Goal: Information Seeking & Learning: Check status

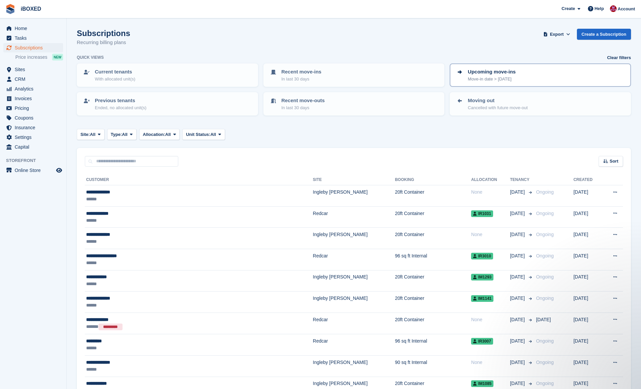
click at [488, 72] on p "Upcoming move-ins" at bounding box center [491, 72] width 48 height 8
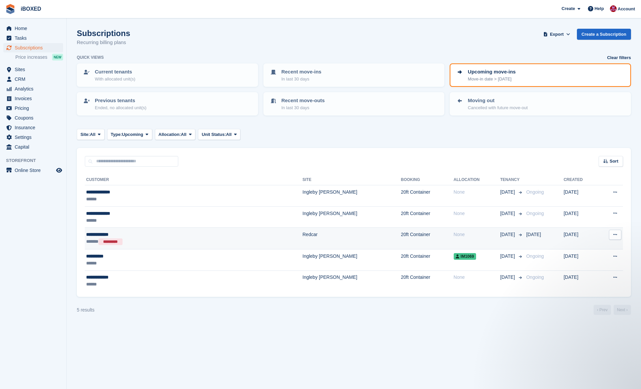
click at [619, 232] on button at bounding box center [615, 235] width 12 height 10
click at [457, 311] on div "5 results ‹ Prev Next ›" at bounding box center [354, 310] width 554 height 10
click at [463, 312] on div "5 results ‹ Prev Next ›" at bounding box center [354, 310] width 554 height 10
click at [41, 77] on span "CRM" at bounding box center [35, 78] width 40 height 9
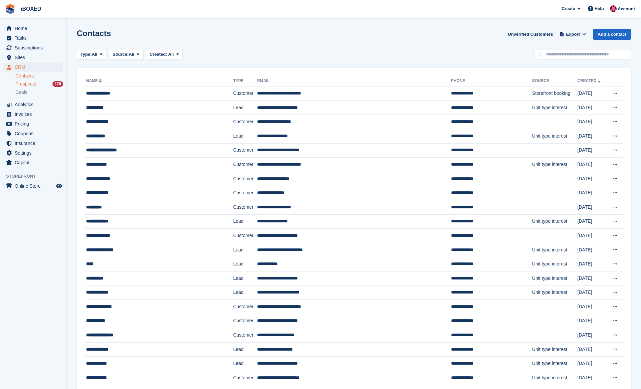
click at [40, 81] on div "Prospects 276" at bounding box center [39, 84] width 48 height 6
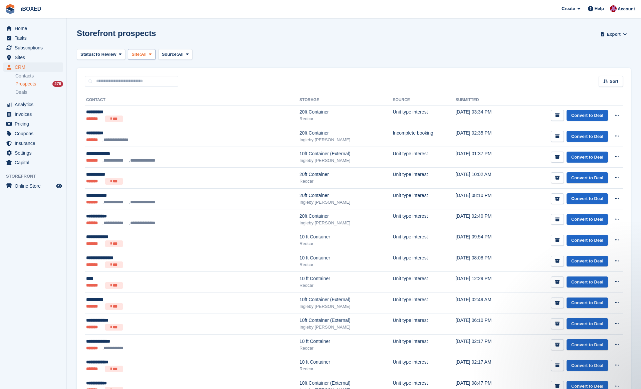
click at [140, 51] on span "Site:" at bounding box center [135, 54] width 9 height 7
click at [161, 91] on link "Ingleby [PERSON_NAME]" at bounding box center [164, 94] width 67 height 12
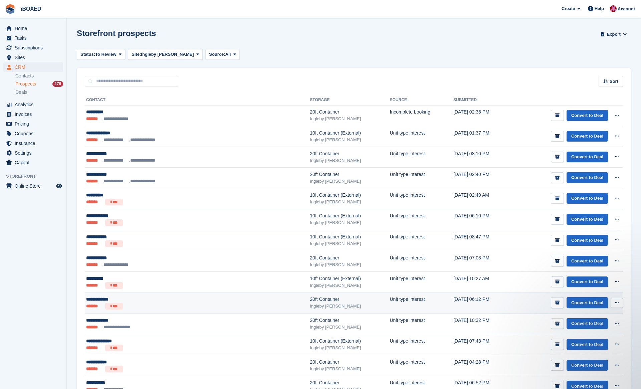
click at [310, 305] on div "Ingleby [PERSON_NAME]" at bounding box center [350, 306] width 80 height 7
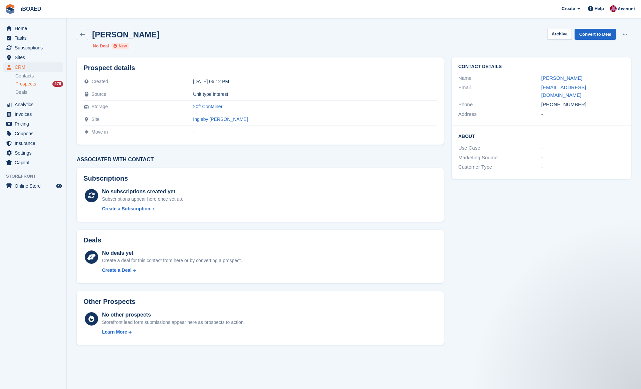
drag, startPoint x: 603, startPoint y: 86, endPoint x: 553, endPoint y: 96, distance: 50.6
click at [553, 96] on div "Contact Details Name Philip barker Email pbarker469@gmail.com Phone +4479385583…" at bounding box center [540, 91] width 179 height 68
click at [595, 110] on div "-" at bounding box center [582, 114] width 83 height 8
click at [585, 89] on link "pbarker469@gmail.com" at bounding box center [563, 90] width 45 height 13
drag, startPoint x: 609, startPoint y: 83, endPoint x: 594, endPoint y: 83, distance: 14.7
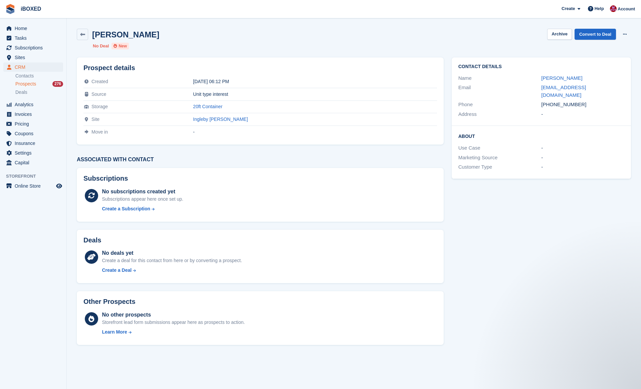
click at [594, 83] on div "Email pbarker469@gmail.com" at bounding box center [541, 91] width 166 height 17
drag, startPoint x: 604, startPoint y: 89, endPoint x: 542, endPoint y: 89, distance: 62.1
click at [542, 89] on div "pbarker469@gmail.com" at bounding box center [582, 91] width 83 height 15
copy link "pbarker469@gmail.com"
click at [78, 32] on link at bounding box center [82, 34] width 11 height 11
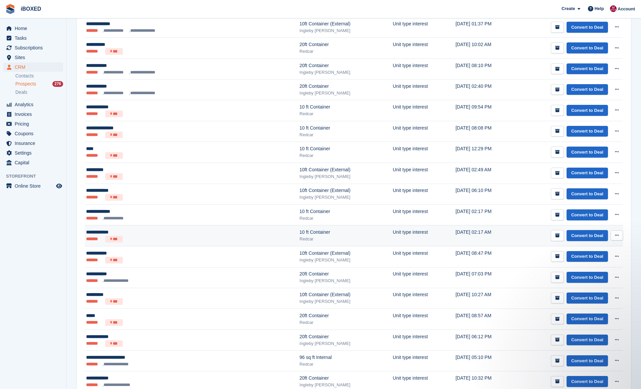
scroll to position [128, 0]
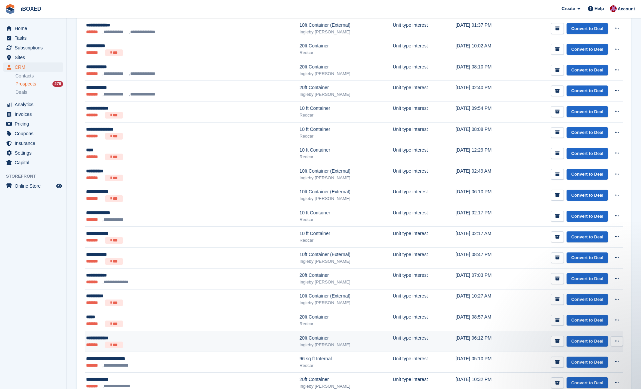
click at [303, 344] on div "Ingleby [PERSON_NAME]" at bounding box center [345, 344] width 93 height 7
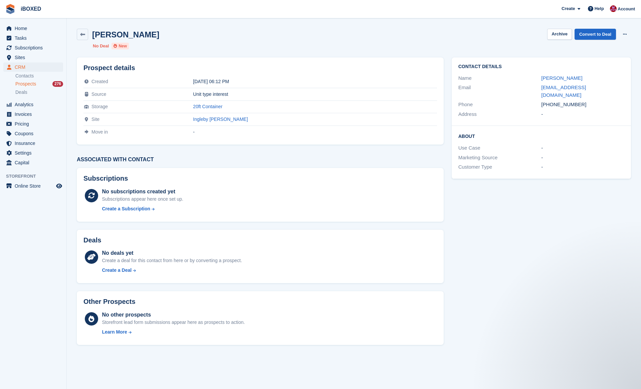
drag, startPoint x: 593, startPoint y: 96, endPoint x: 544, endPoint y: 98, distance: 49.7
click at [544, 101] on div "+447938558374" at bounding box center [582, 105] width 83 height 8
click at [551, 110] on div "-" at bounding box center [582, 114] width 83 height 8
click at [81, 35] on icon at bounding box center [82, 34] width 5 height 5
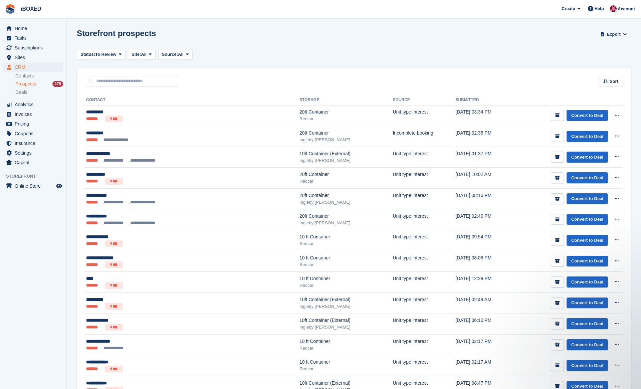
click at [205, 56] on div "Status: To Review All Archived To Review Site: All All Redcar Ingleby Barwick N…" at bounding box center [354, 54] width 554 height 11
click at [42, 25] on span "Home" at bounding box center [35, 28] width 40 height 9
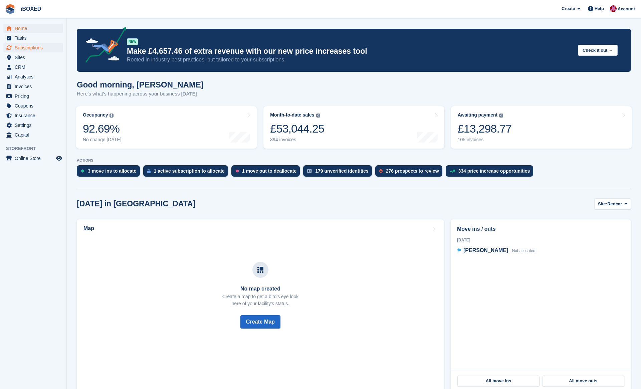
click at [32, 50] on span "Subscriptions" at bounding box center [35, 47] width 40 height 9
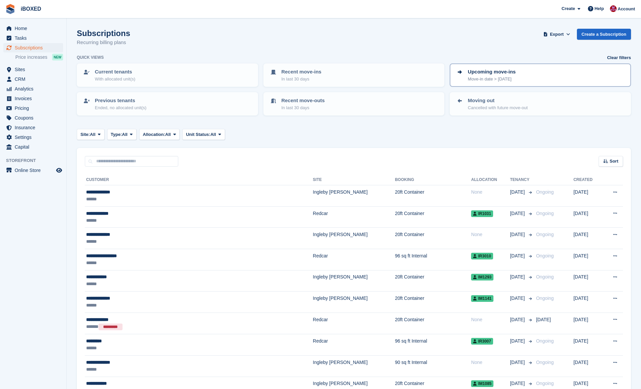
click at [513, 68] on p "Upcoming move-ins" at bounding box center [491, 72] width 48 height 8
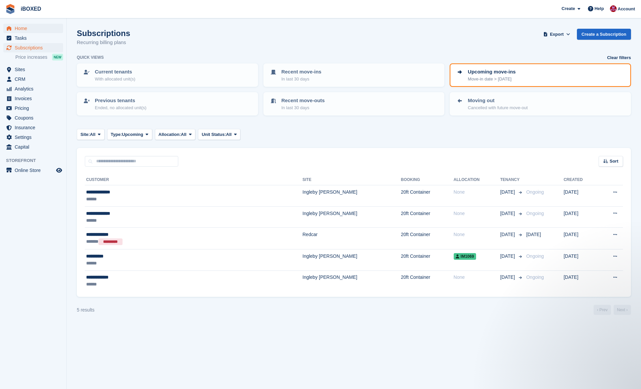
click at [28, 26] on span "Home" at bounding box center [35, 28] width 40 height 9
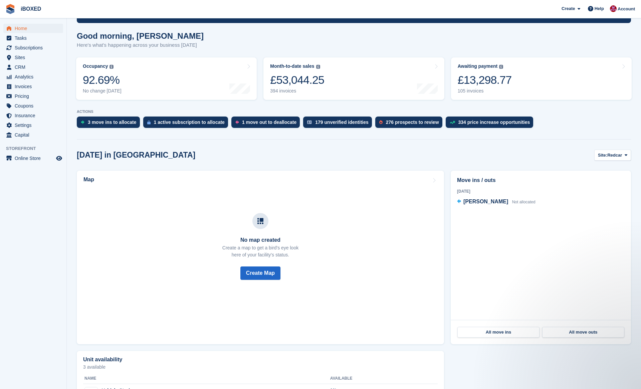
scroll to position [50, 0]
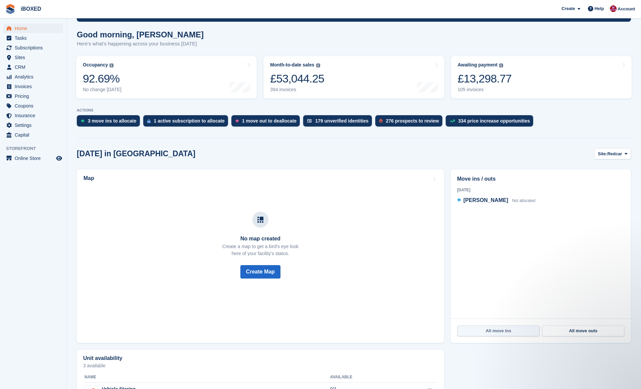
click at [505, 331] on link "All move ins" at bounding box center [498, 330] width 82 height 11
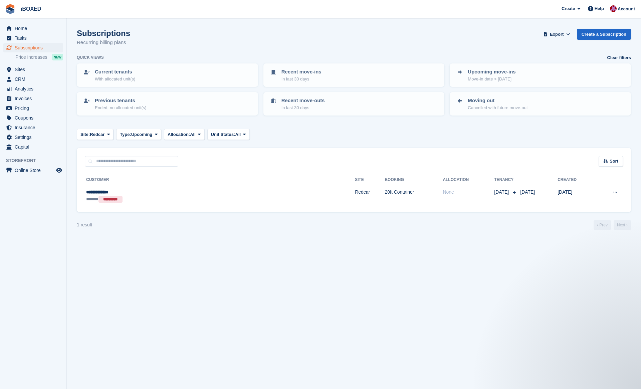
click at [44, 48] on span "Subscriptions" at bounding box center [35, 47] width 40 height 9
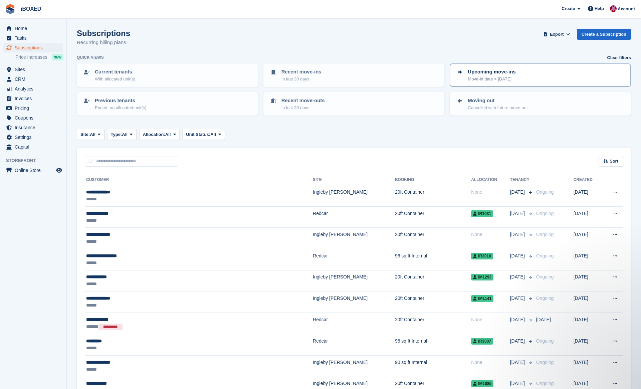
click at [490, 72] on p "Upcoming move-ins" at bounding box center [491, 72] width 48 height 8
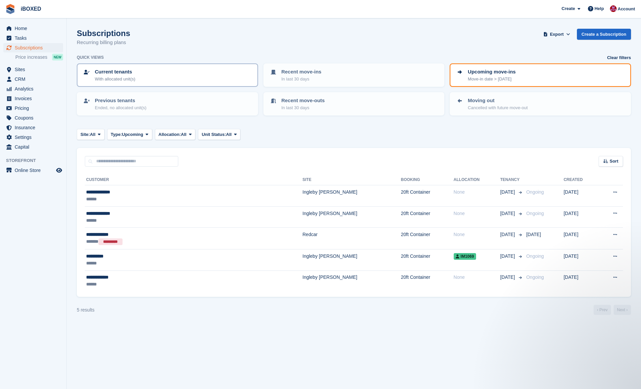
click at [211, 76] on div "Current tenants With allocated unit(s)" at bounding box center [167, 75] width 169 height 14
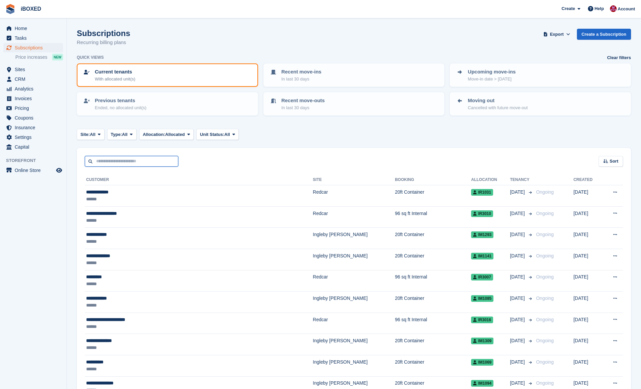
click at [166, 158] on input "text" at bounding box center [131, 161] width 93 height 11
type input "*******"
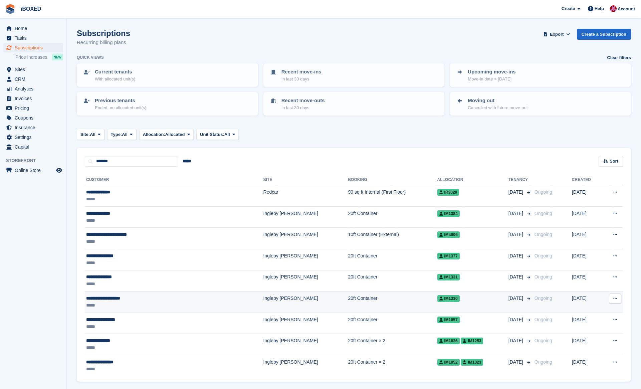
scroll to position [20, 0]
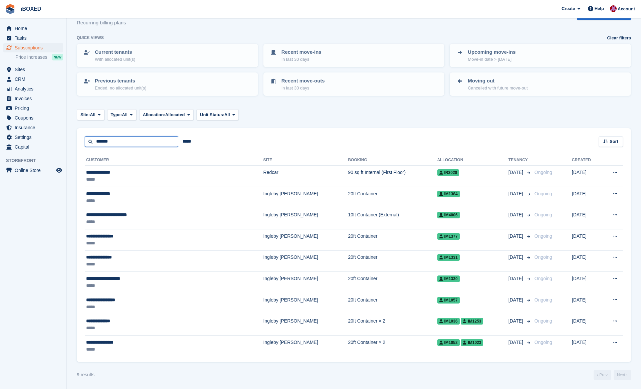
click at [134, 137] on input "*******" at bounding box center [131, 141] width 93 height 11
type input "*******"
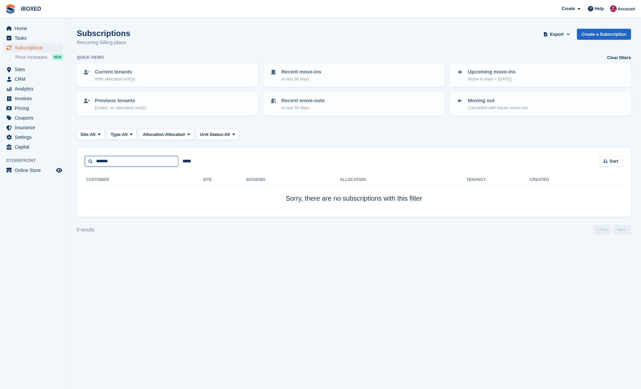
click at [138, 161] on input "*******" at bounding box center [131, 161] width 93 height 11
type input "*"
type input "******"
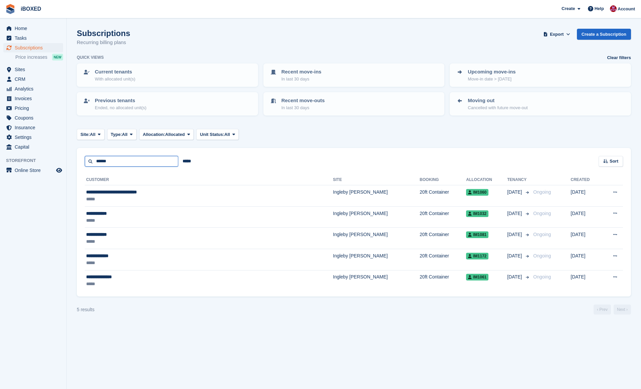
click at [121, 162] on input "******" at bounding box center [131, 161] width 93 height 11
click at [301, 133] on div "Site: All All Redcar Ingleby Barwick Type: All All Upcoming Previous Active End…" at bounding box center [354, 134] width 554 height 11
click at [127, 81] on link "Current tenants With allocated unit(s)" at bounding box center [167, 75] width 180 height 22
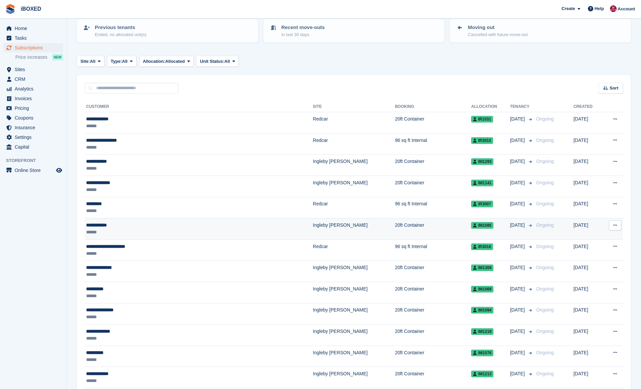
scroll to position [73, 0]
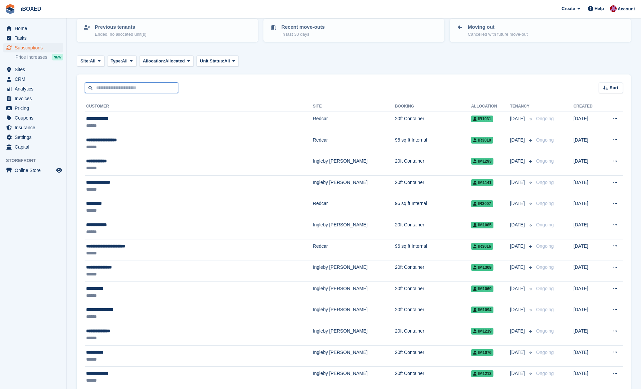
click at [144, 90] on input "text" at bounding box center [131, 87] width 93 height 11
type input "*******"
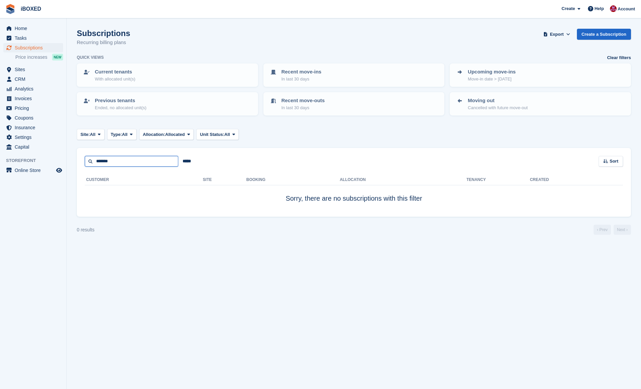
click at [113, 161] on input "*******" at bounding box center [131, 161] width 93 height 11
type input "******"
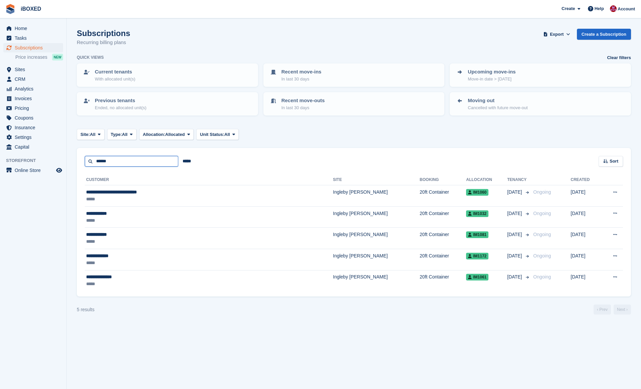
click at [136, 163] on input "******" at bounding box center [131, 161] width 93 height 11
click at [223, 41] on div "Subscriptions Recurring billing plans Export Export Subscriptions Export a CSV …" at bounding box center [354, 42] width 554 height 26
click at [48, 30] on span "Home" at bounding box center [35, 28] width 40 height 9
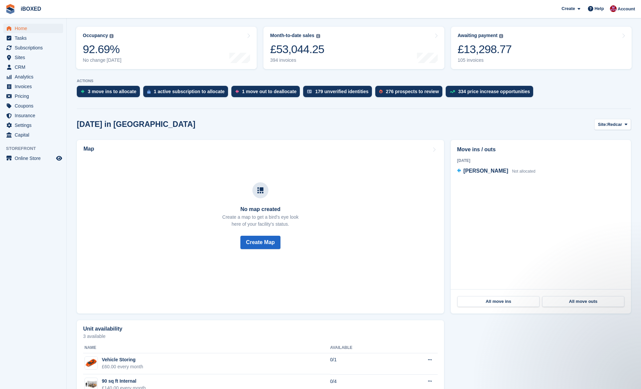
scroll to position [45, 0]
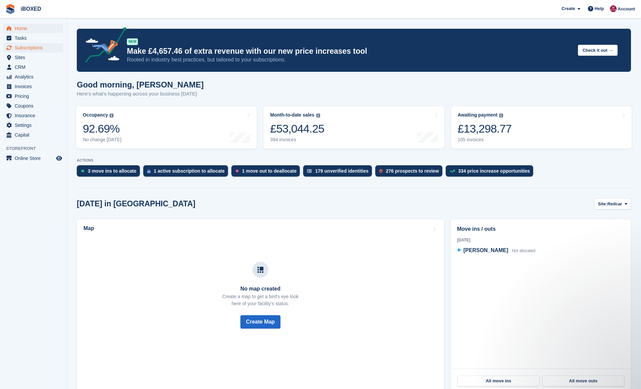
click at [34, 49] on span "Subscriptions" at bounding box center [35, 47] width 40 height 9
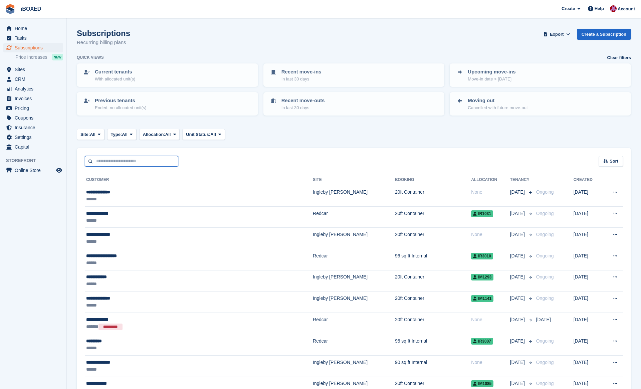
click at [144, 158] on input "text" at bounding box center [131, 161] width 93 height 11
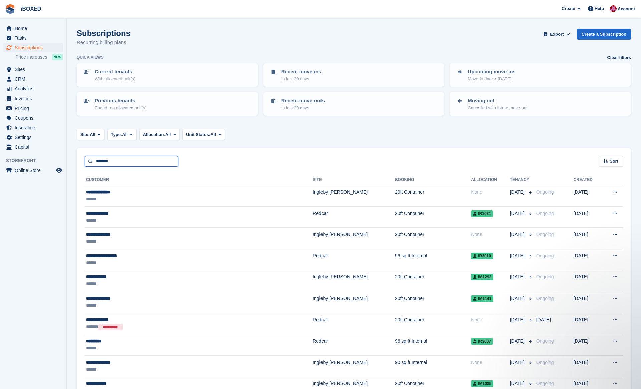
type input "*******"
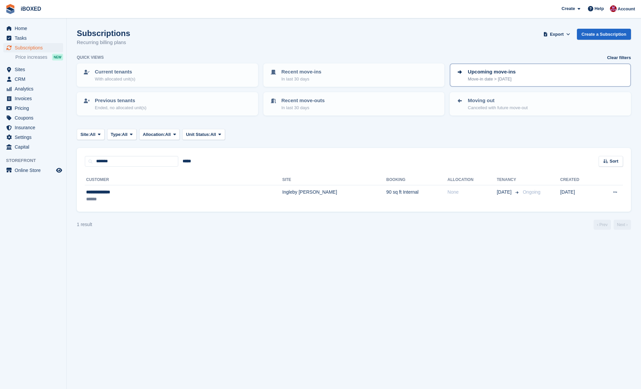
click at [562, 78] on div "Upcoming move-ins Move-in date > today" at bounding box center [539, 75] width 169 height 14
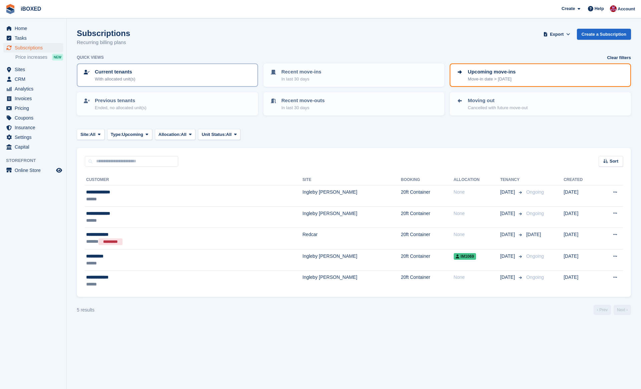
click at [152, 74] on div "Current tenants With allocated unit(s)" at bounding box center [167, 75] width 169 height 14
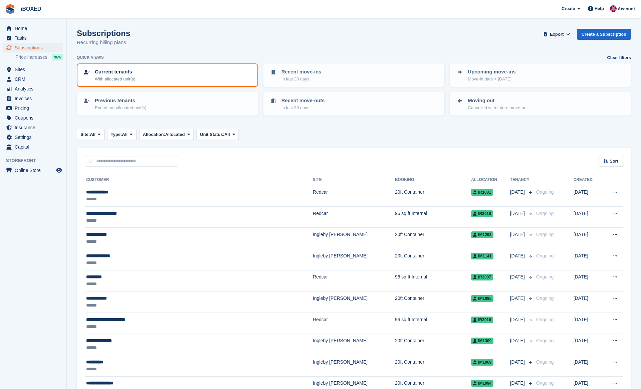
click at [260, 134] on div "Site: All All Redcar Ingleby Barwick Type: All All Upcoming Previous Active End…" at bounding box center [354, 134] width 554 height 11
click at [371, 138] on div "Site: All All Redcar Ingleby Barwick Type: All All Upcoming Previous Active End…" at bounding box center [354, 134] width 554 height 11
click at [45, 70] on span "Sites" at bounding box center [35, 69] width 40 height 9
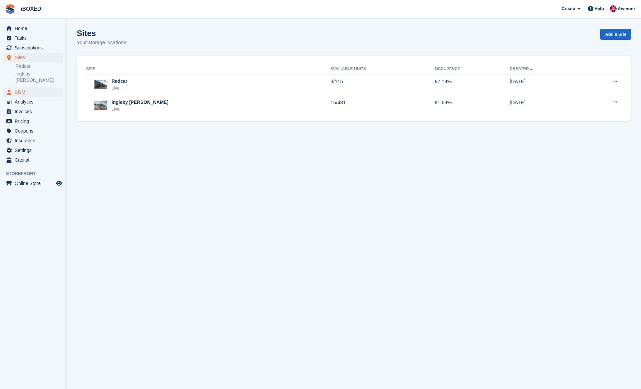
click at [36, 87] on span "CRM" at bounding box center [35, 91] width 40 height 9
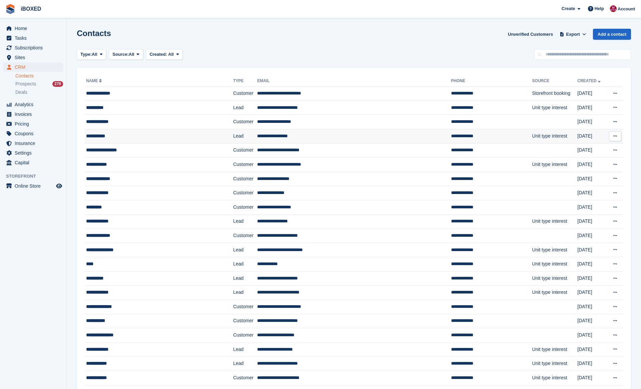
click at [147, 137] on div "**********" at bounding box center [148, 135] width 124 height 7
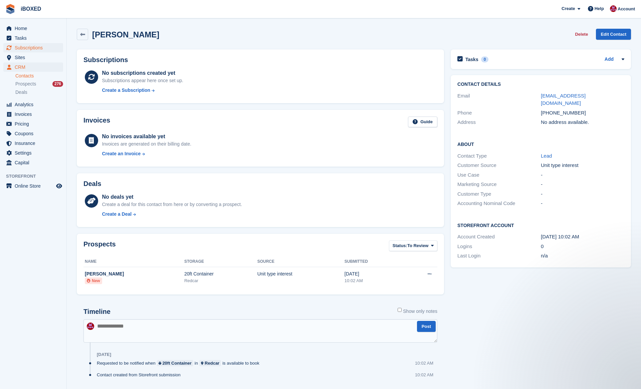
click at [43, 51] on span "Subscriptions" at bounding box center [35, 47] width 40 height 9
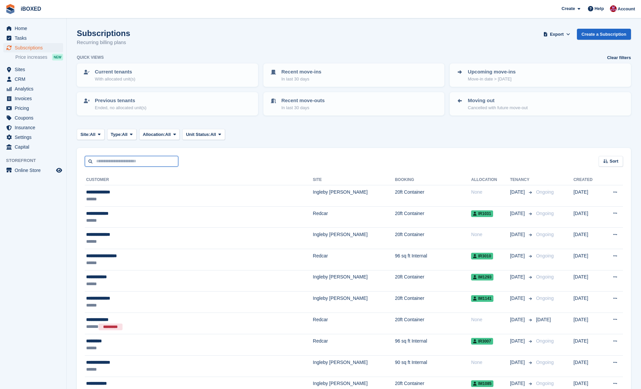
click at [146, 160] on input "text" at bounding box center [131, 161] width 93 height 11
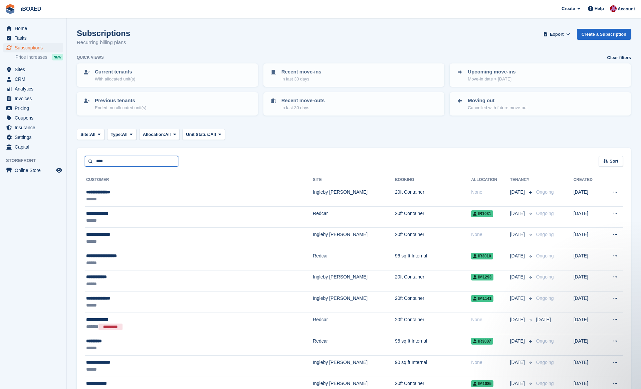
type input "****"
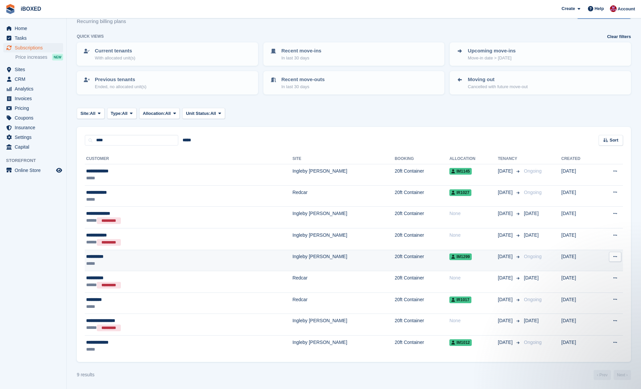
click at [145, 260] on div "*****" at bounding box center [141, 263] width 110 height 7
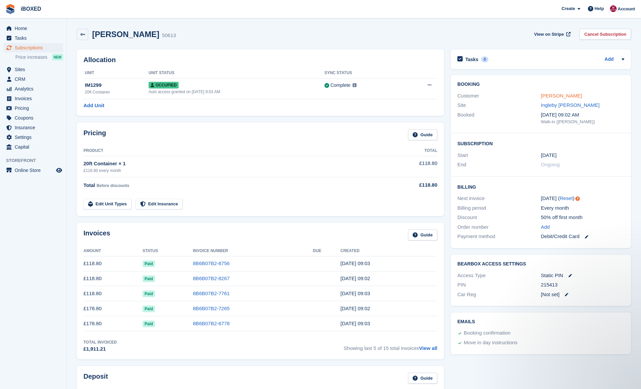
click at [551, 93] on link "[PERSON_NAME]" at bounding box center [561, 96] width 41 height 6
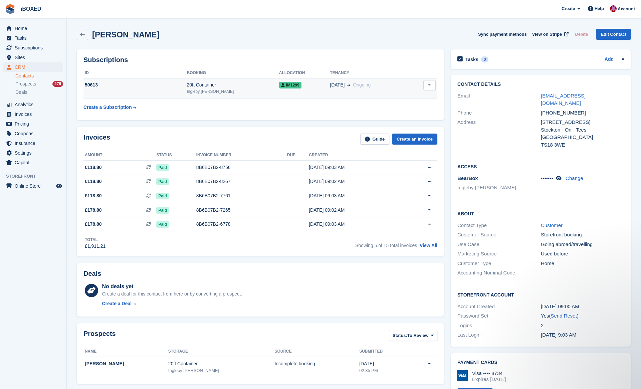
click at [252, 89] on div "Ingleby [PERSON_NAME]" at bounding box center [233, 91] width 92 height 6
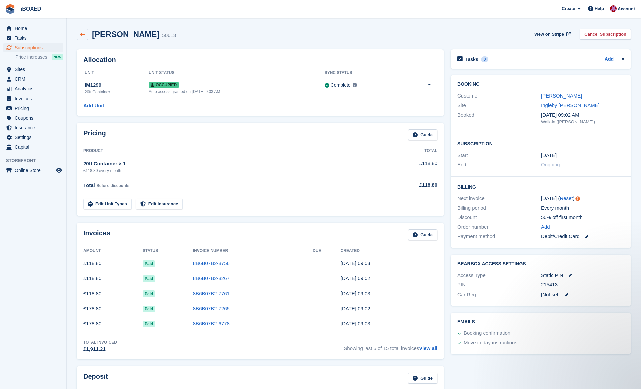
click at [81, 33] on icon at bounding box center [82, 34] width 5 height 5
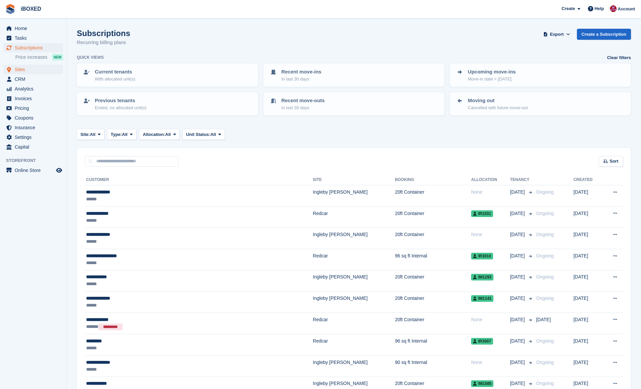
click at [37, 72] on span "Sites" at bounding box center [35, 69] width 40 height 9
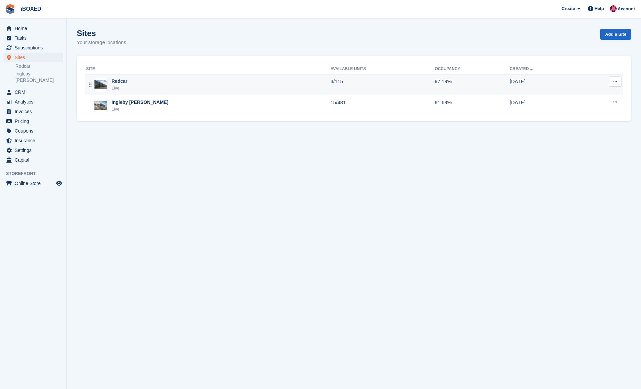
click at [134, 84] on div "Redcar Live" at bounding box center [208, 85] width 244 height 14
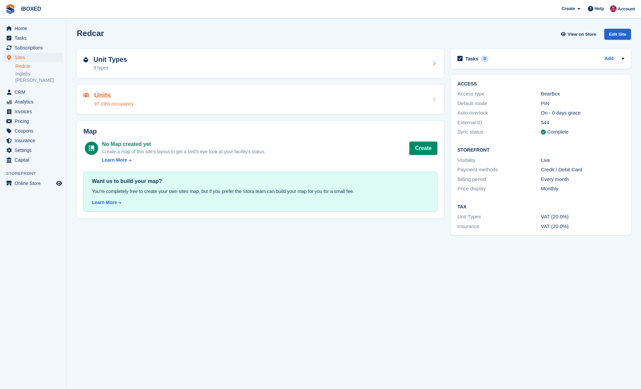
click at [173, 97] on div "Units 97.19% occupancy" at bounding box center [260, 99] width 354 height 16
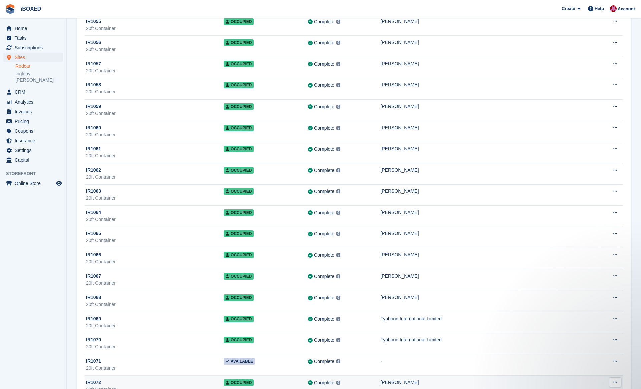
scroll to position [1199, 0]
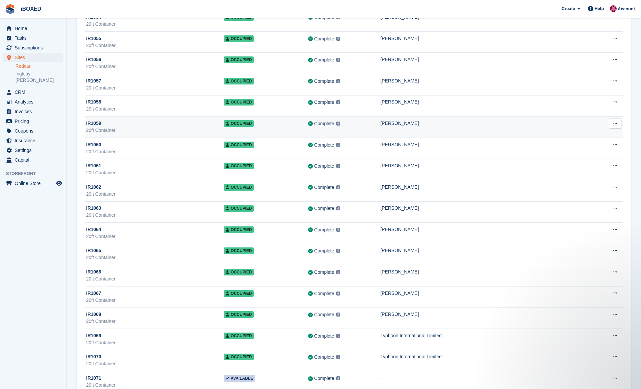
click at [140, 132] on div "20ft Container" at bounding box center [154, 130] width 137 height 7
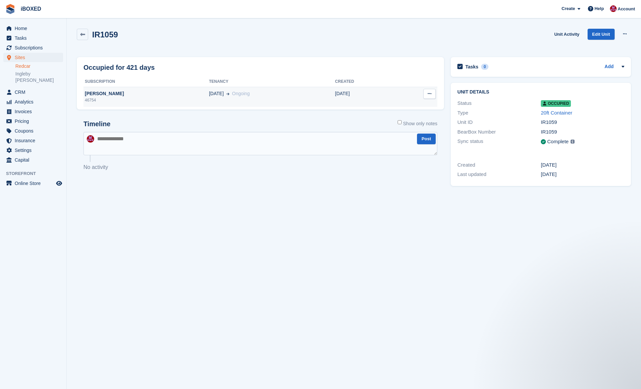
click at [162, 95] on div "[PERSON_NAME]" at bounding box center [145, 93] width 125 height 7
